Goal: Information Seeking & Learning: Learn about a topic

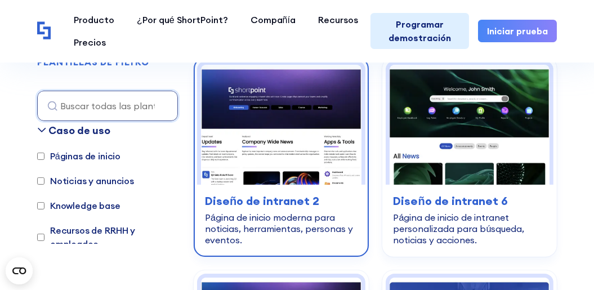
scroll to position [450, 0]
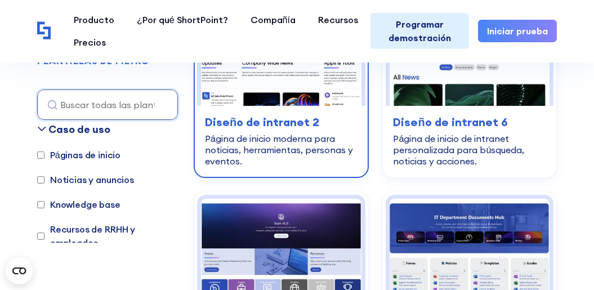
click at [258, 125] on h3 "Diseño de intranet 2" at bounding box center [281, 122] width 153 height 17
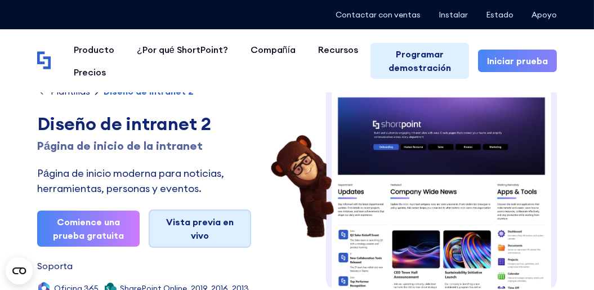
click at [213, 221] on link "Vista previa en vivo" at bounding box center [200, 228] width 102 height 38
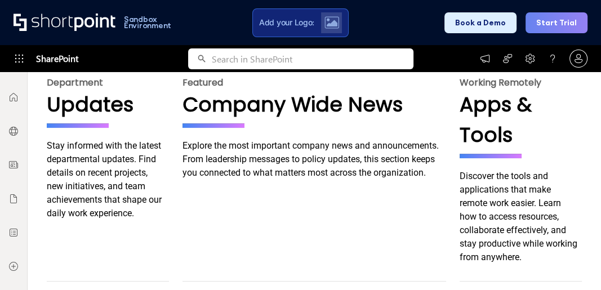
scroll to position [89, 0]
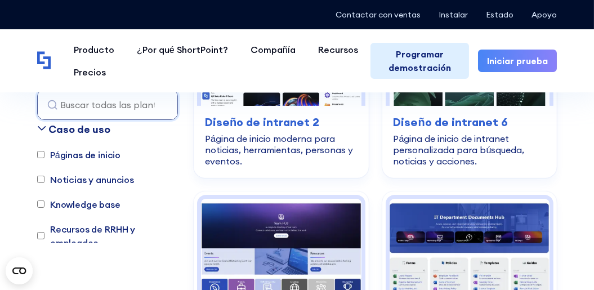
click at [87, 154] on font "Páginas de inicio" at bounding box center [85, 155] width 70 height 14
click at [44, 154] on input "Páginas de inicio" at bounding box center [40, 154] width 7 height 7
click at [87, 154] on font "Páginas de inicio" at bounding box center [85, 155] width 70 height 14
click at [44, 154] on input "Páginas de inicio" at bounding box center [40, 154] width 7 height 7
checkbox input "false"
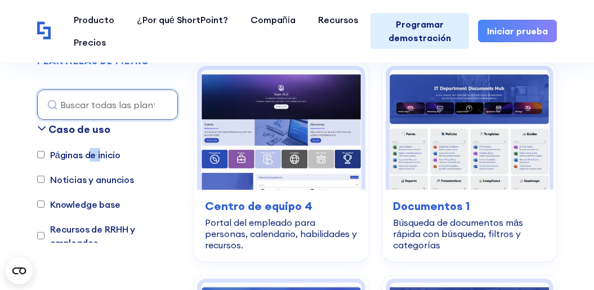
scroll to position [557, 0]
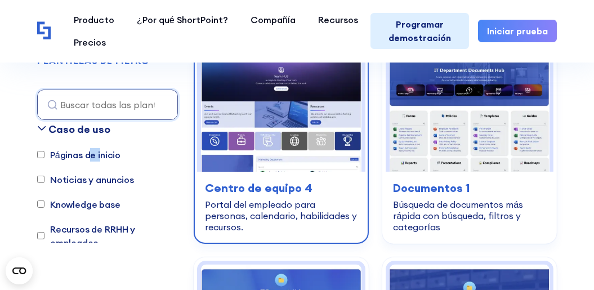
click at [257, 116] on img at bounding box center [281, 112] width 160 height 120
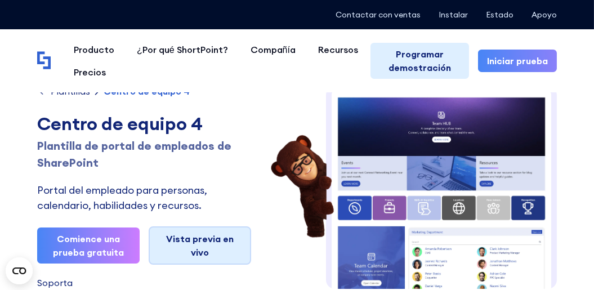
scroll to position [5, 0]
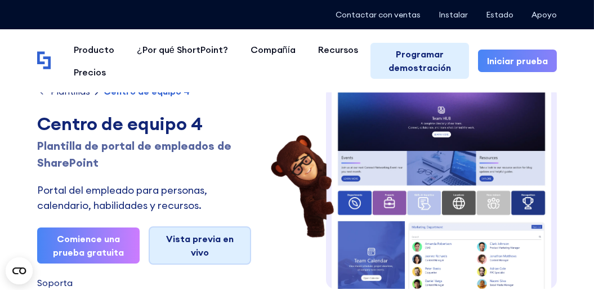
click at [196, 244] on link "Vista previa en vivo" at bounding box center [200, 245] width 102 height 38
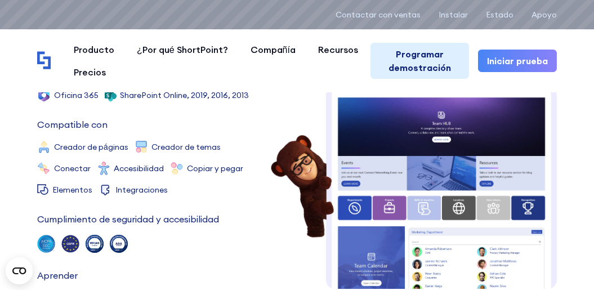
scroll to position [184, 0]
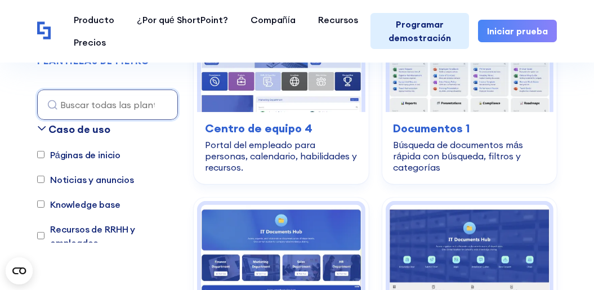
click at [42, 156] on input "Páginas de inicio" at bounding box center [40, 154] width 7 height 7
checkbox input "true"
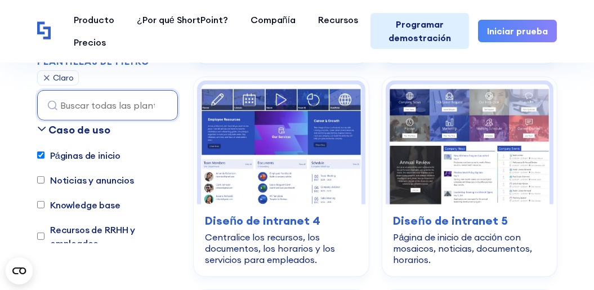
scroll to position [737, 0]
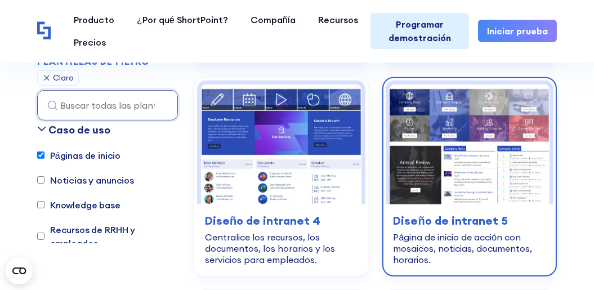
click at [455, 129] on img at bounding box center [469, 144] width 160 height 120
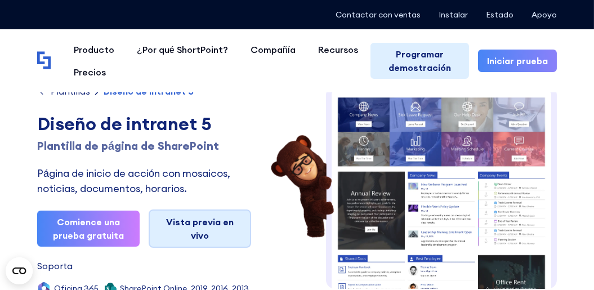
click at [176, 225] on link "Vista previa en vivo" at bounding box center [200, 228] width 102 height 38
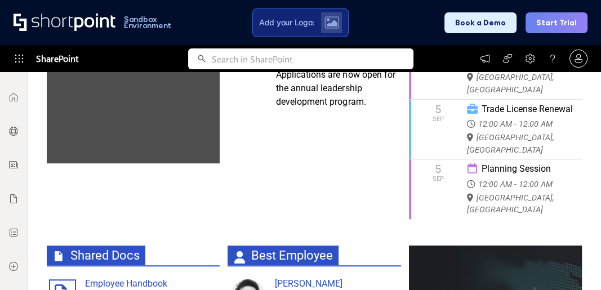
scroll to position [675, 0]
